Goal: Task Accomplishment & Management: Use online tool/utility

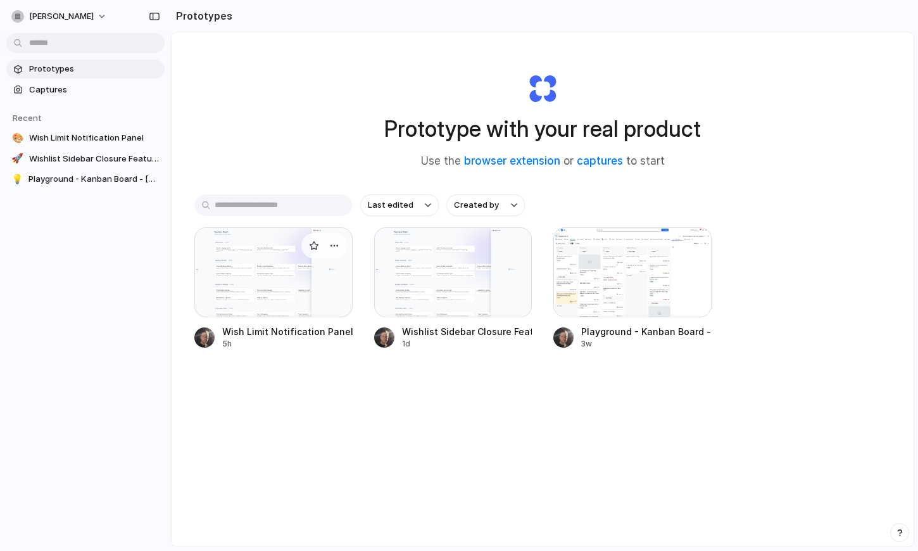
click at [292, 265] on div at bounding box center [273, 272] width 158 height 90
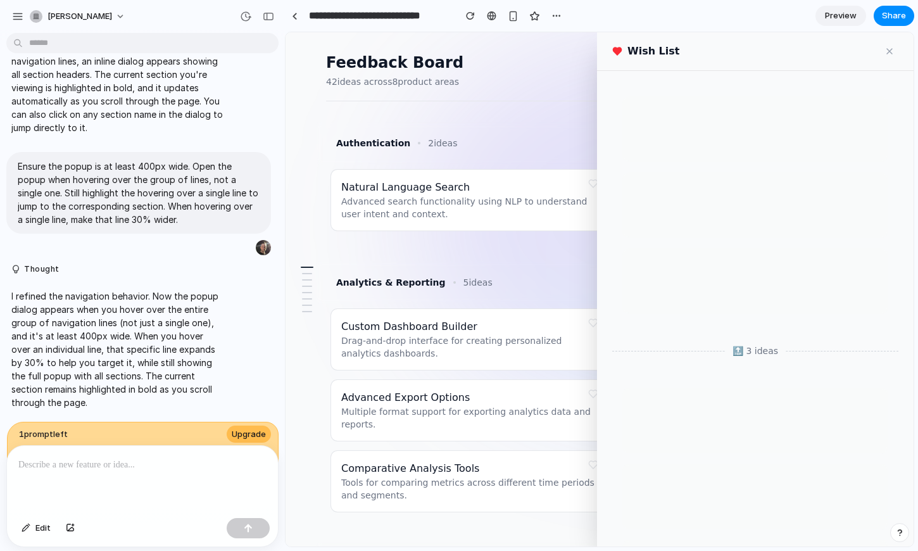
click at [893, 47] on button at bounding box center [890, 51] width 18 height 18
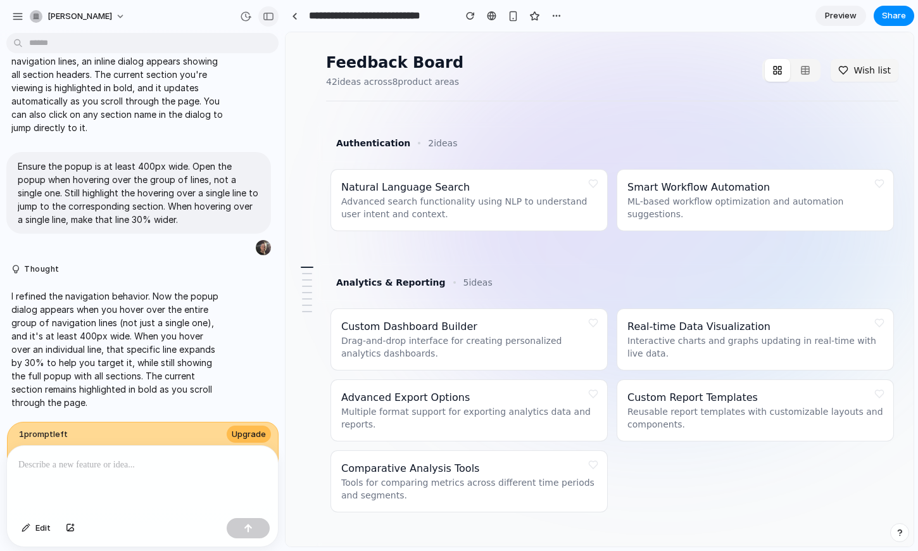
click at [273, 13] on div "button" at bounding box center [268, 16] width 11 height 9
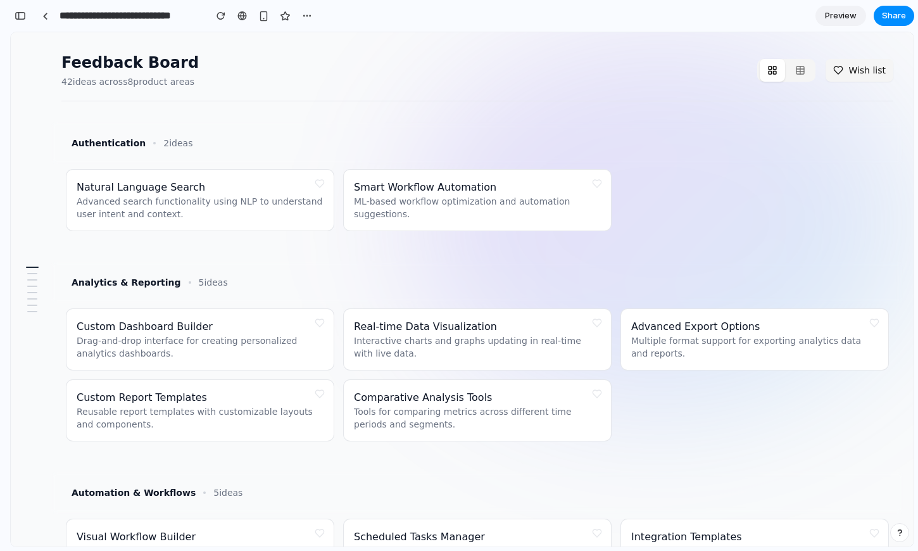
scroll to position [915, 0]
click at [470, 198] on p "ML-based workflow optimization and automation suggestions." at bounding box center [477, 207] width 247 height 25
click at [595, 184] on button at bounding box center [597, 184] width 18 height 18
click at [597, 185] on button at bounding box center [597, 184] width 18 height 18
click at [596, 187] on button at bounding box center [597, 184] width 18 height 18
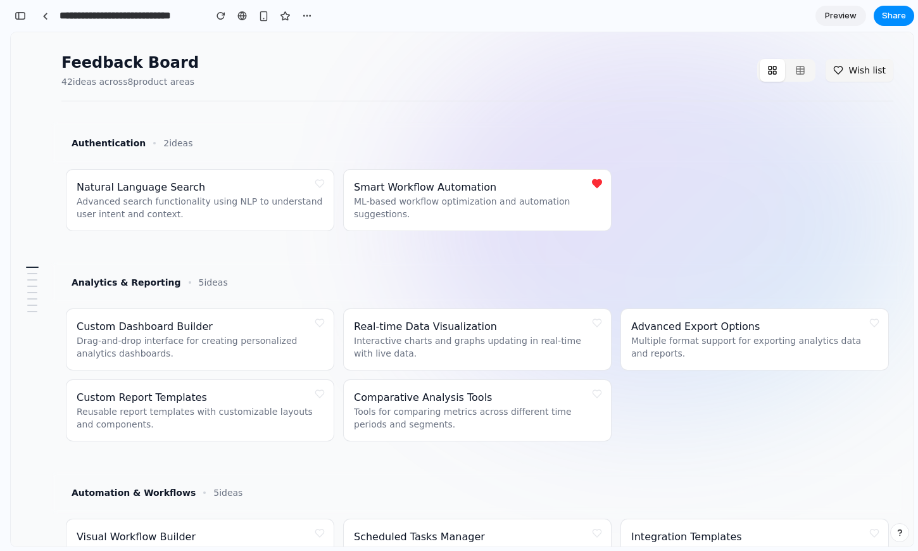
click at [316, 184] on button at bounding box center [320, 184] width 18 height 18
click at [318, 186] on button at bounding box center [320, 184] width 18 height 18
click at [575, 184] on div "Smart Workflow Automation ML-based workflow optimization and automation suggest…" at bounding box center [477, 200] width 247 height 41
click at [838, 71] on button "Wish list" at bounding box center [860, 70] width 68 height 23
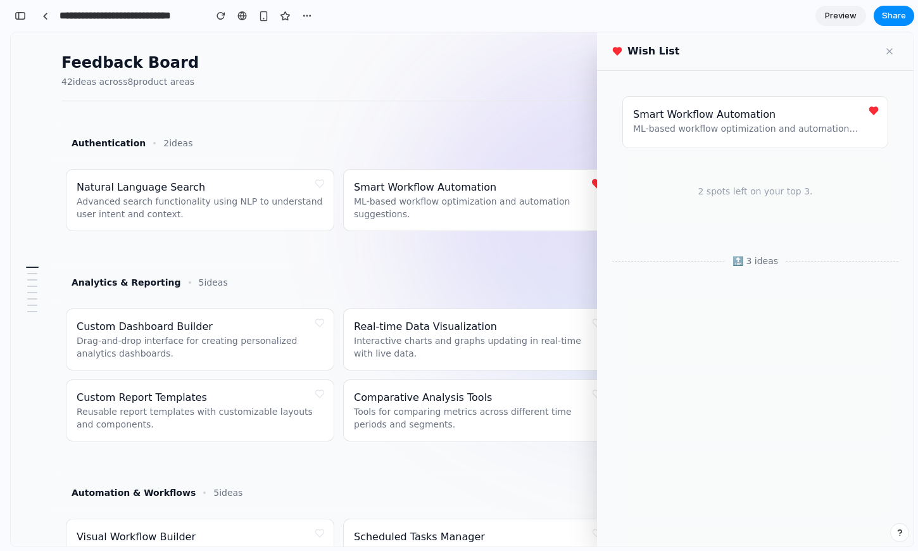
click at [323, 185] on button at bounding box center [320, 184] width 18 height 18
click at [319, 318] on button at bounding box center [320, 323] width 18 height 18
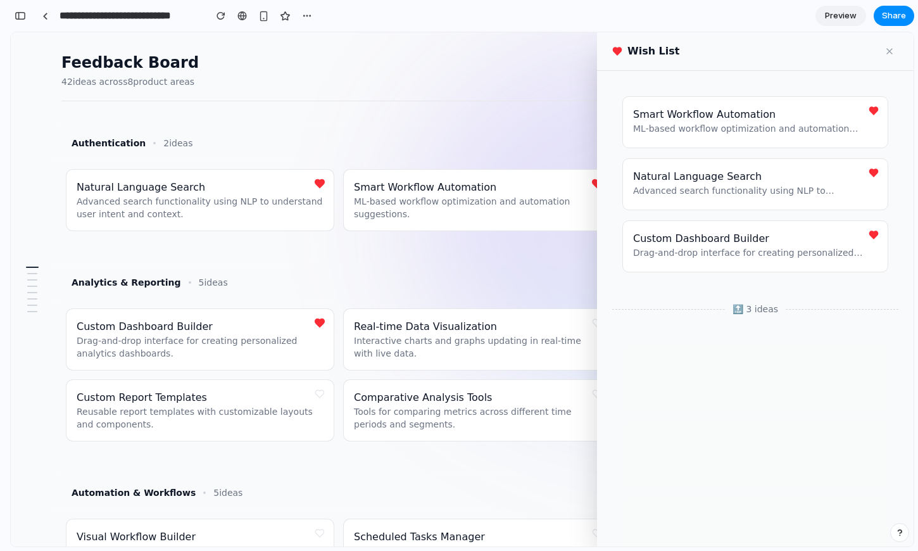
click at [886, 49] on button at bounding box center [890, 51] width 18 height 18
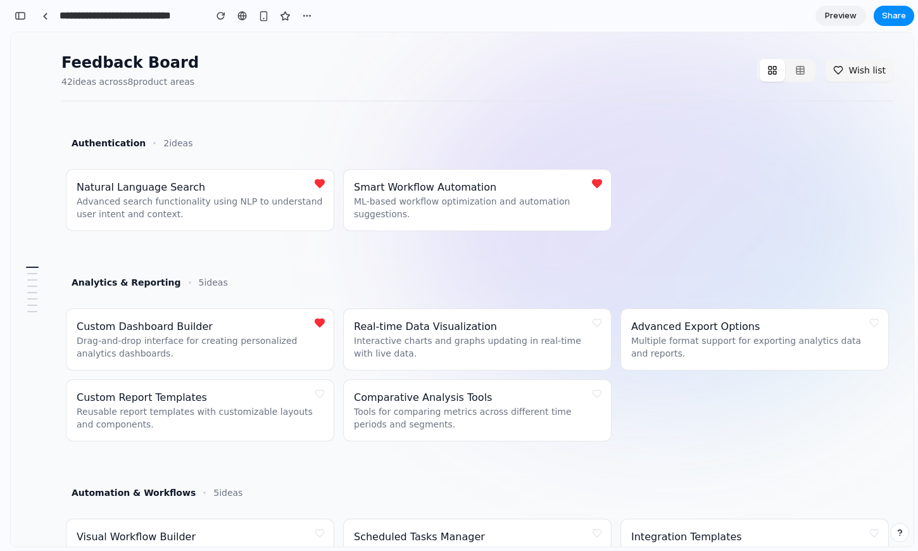
click at [611, 149] on div "Authentication 2 ideas" at bounding box center [477, 143] width 822 height 23
click at [628, 153] on div "Authentication 2 ideas" at bounding box center [477, 143] width 822 height 23
click at [22, 18] on div "button" at bounding box center [20, 15] width 11 height 9
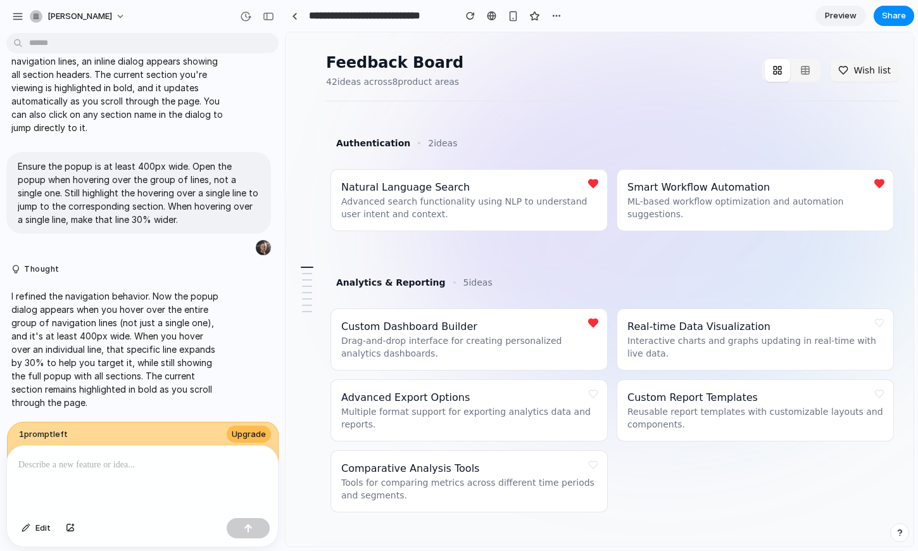
scroll to position [384, 0]
click at [658, 136] on div "Authentication 2 ideas" at bounding box center [612, 143] width 562 height 23
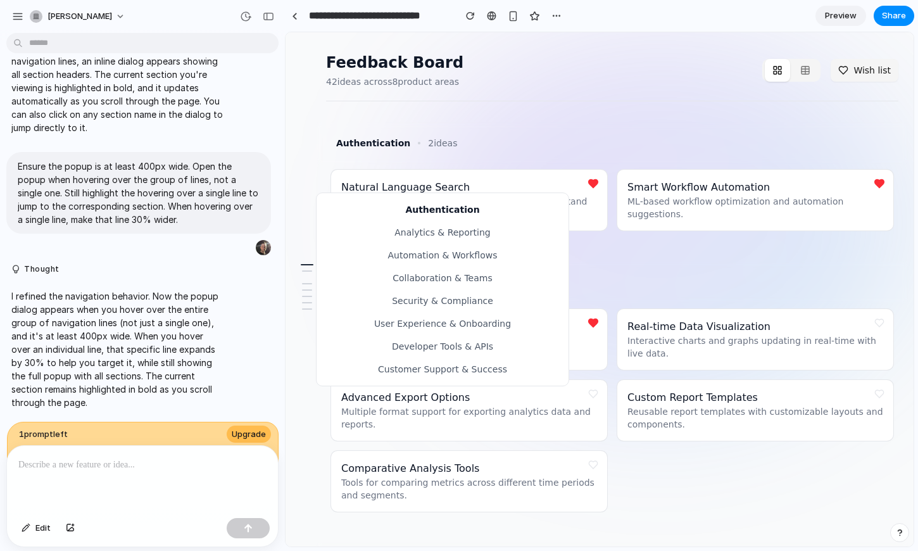
click at [420, 257] on button "Automation & Workflows" at bounding box center [443, 255] width 252 height 23
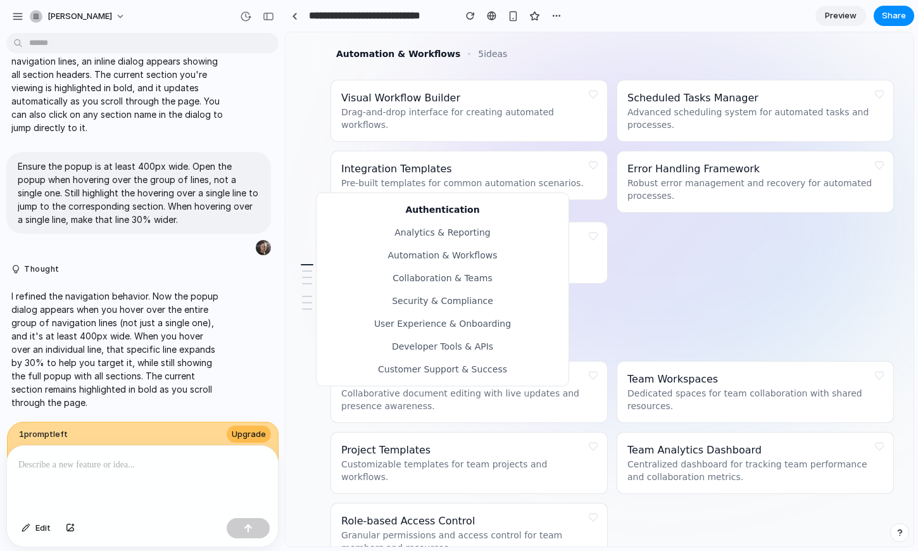
click at [426, 306] on button "Security & Compliance" at bounding box center [443, 300] width 252 height 23
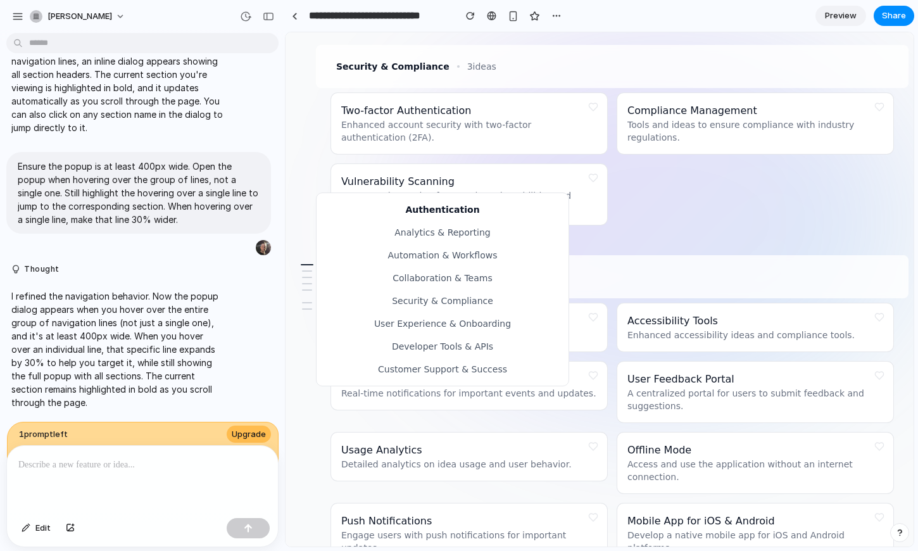
click at [437, 331] on button "User Experience & Onboarding" at bounding box center [443, 323] width 252 height 23
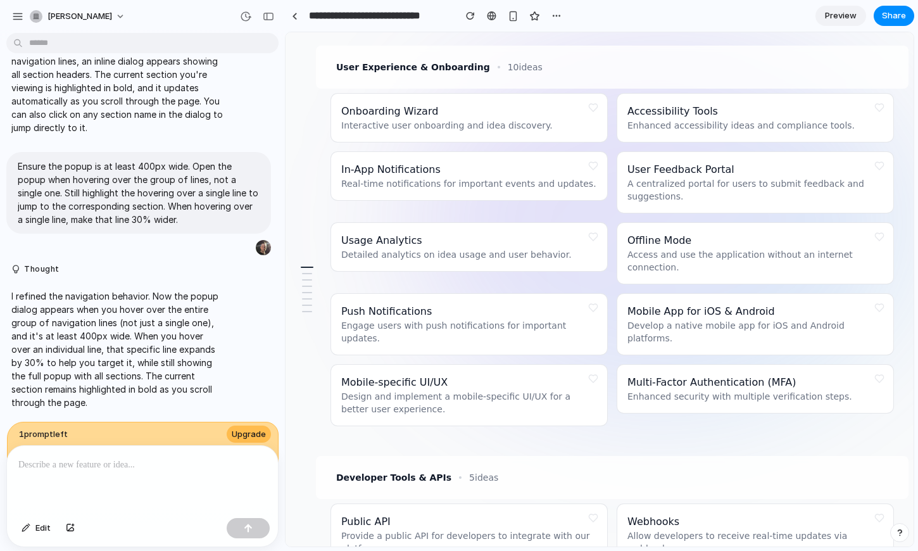
scroll to position [1269, 0]
click at [732, 305] on span "Mobile App for iOS & Android" at bounding box center [701, 311] width 148 height 12
click at [710, 248] on p "Access and use the application without an internet connection." at bounding box center [755, 260] width 256 height 25
click at [125, 470] on p at bounding box center [142, 464] width 248 height 15
click at [130, 464] on p at bounding box center [142, 464] width 248 height 15
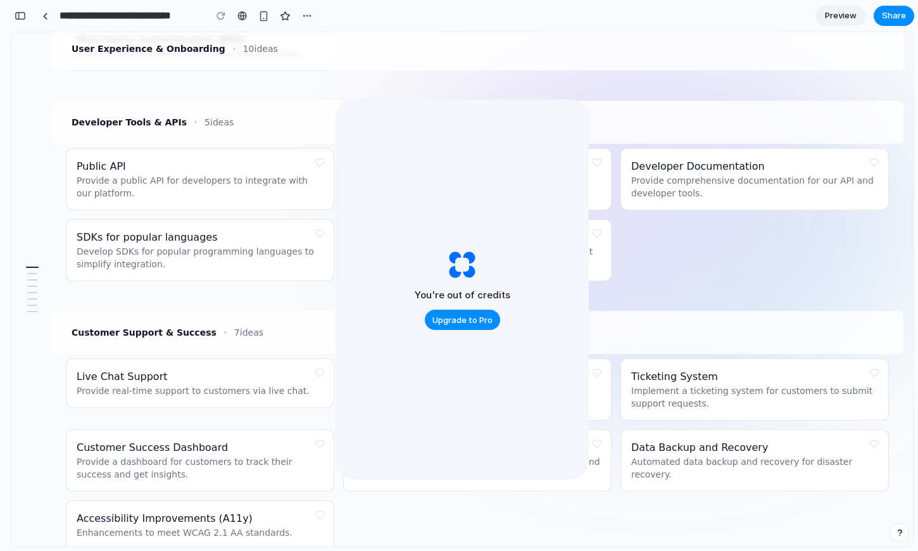
scroll to position [1036, 0]
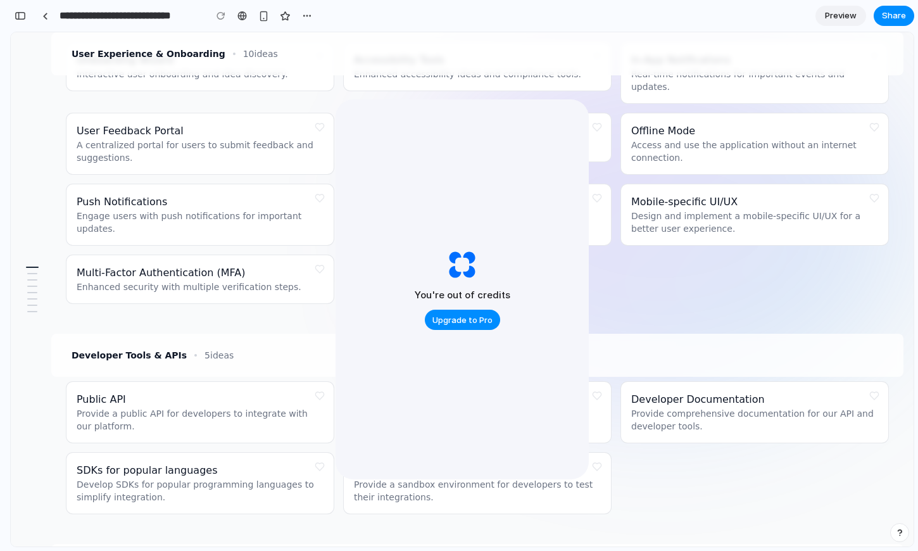
click at [631, 275] on div "Onboarding Wizard Interactive user onboarding and idea discovery. Accessibility…" at bounding box center [477, 172] width 822 height 261
click at [584, 311] on div "You're out of credits Upgrade to Pro" at bounding box center [462, 289] width 253 height 380
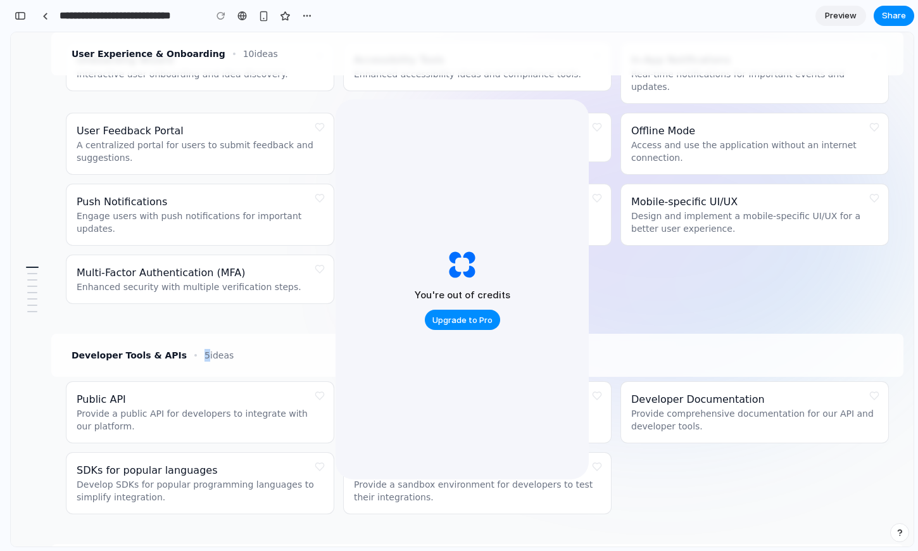
click at [101, 15] on input "**********" at bounding box center [129, 15] width 144 height 23
click at [49, 14] on link at bounding box center [44, 15] width 19 height 19
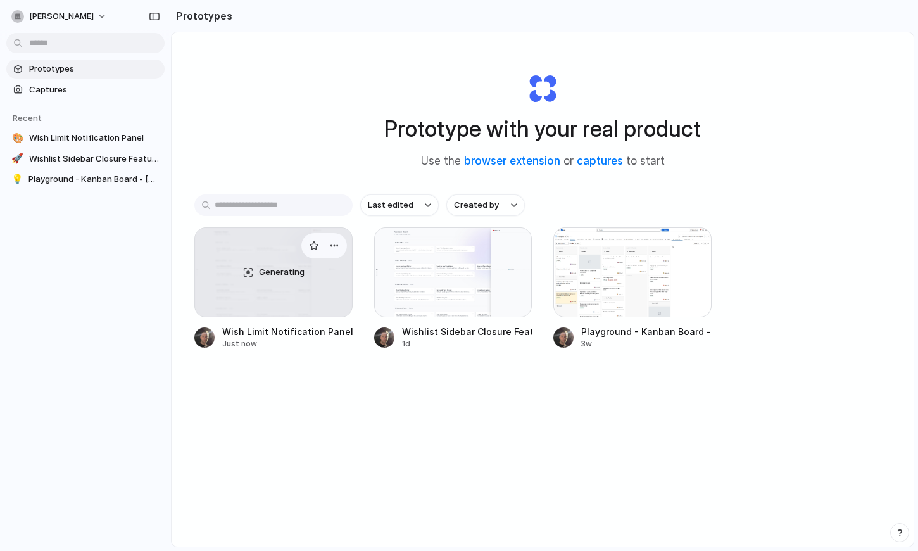
click at [255, 271] on div "Generating" at bounding box center [273, 272] width 157 height 89
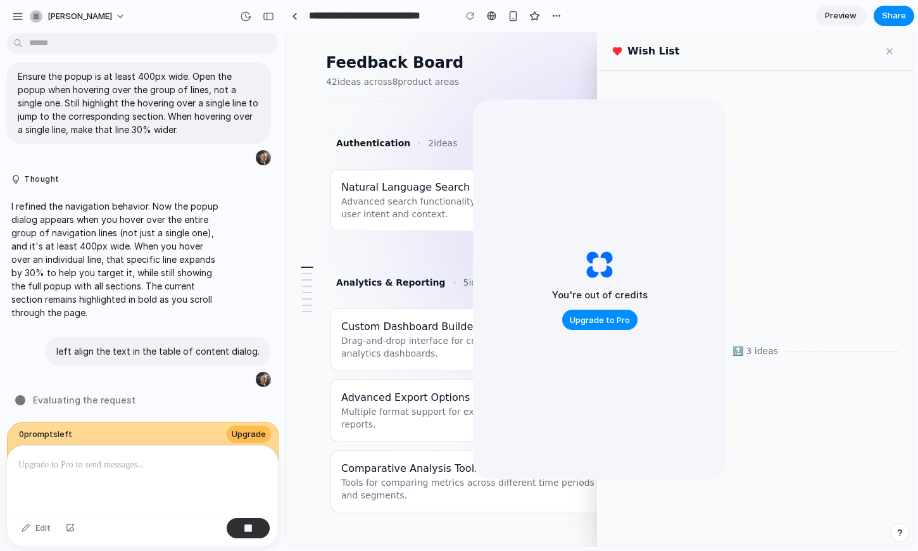
click at [889, 53] on button at bounding box center [890, 51] width 18 height 18
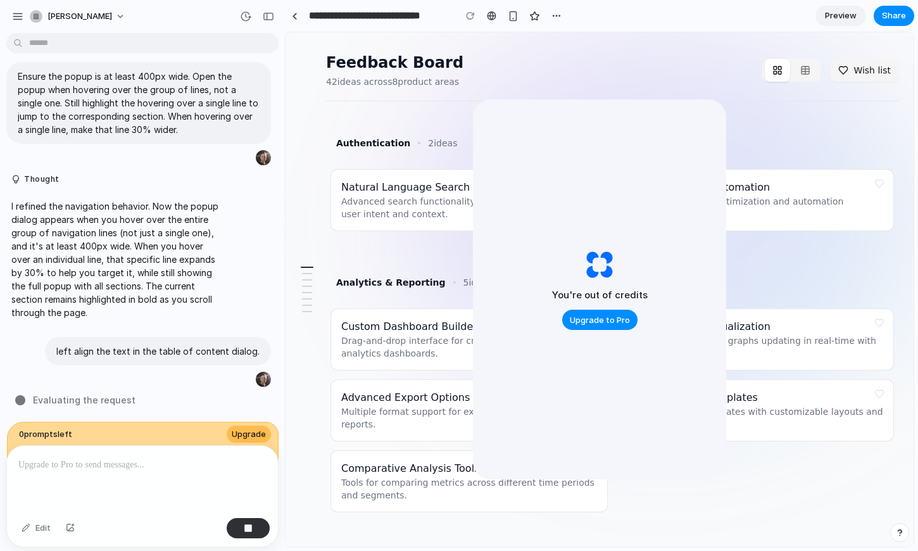
click at [818, 22] on link "Preview" at bounding box center [840, 16] width 51 height 20
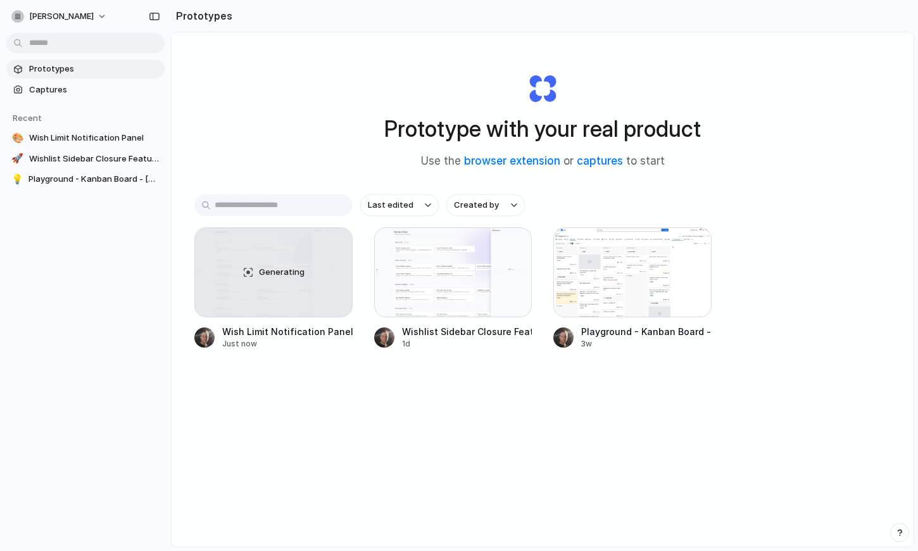
click at [362, 122] on div "Prototype with your real product Use the browser extension or captures to start" at bounding box center [542, 115] width 506 height 137
